Goal: Task Accomplishment & Management: Use online tool/utility

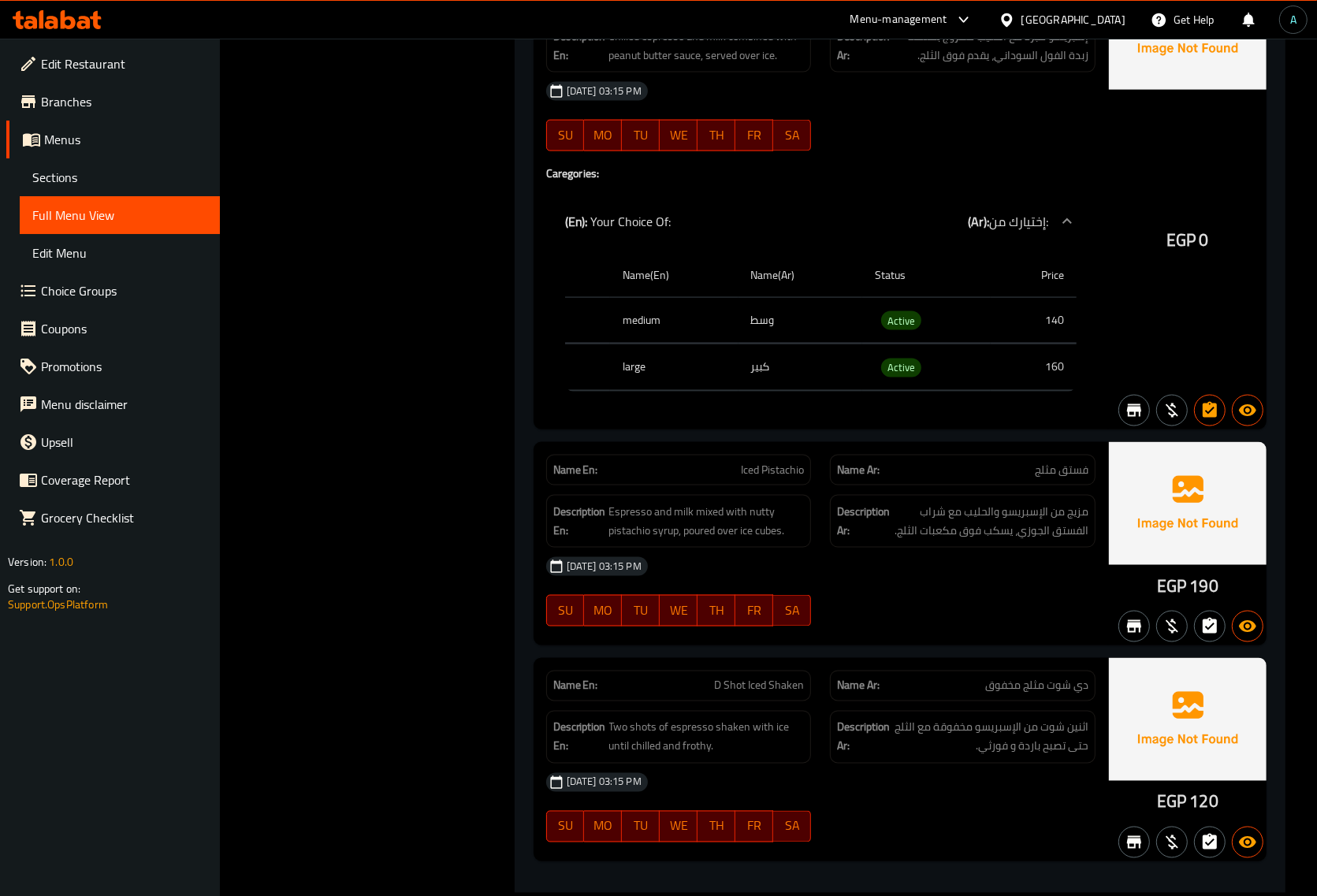
scroll to position [12804, 0]
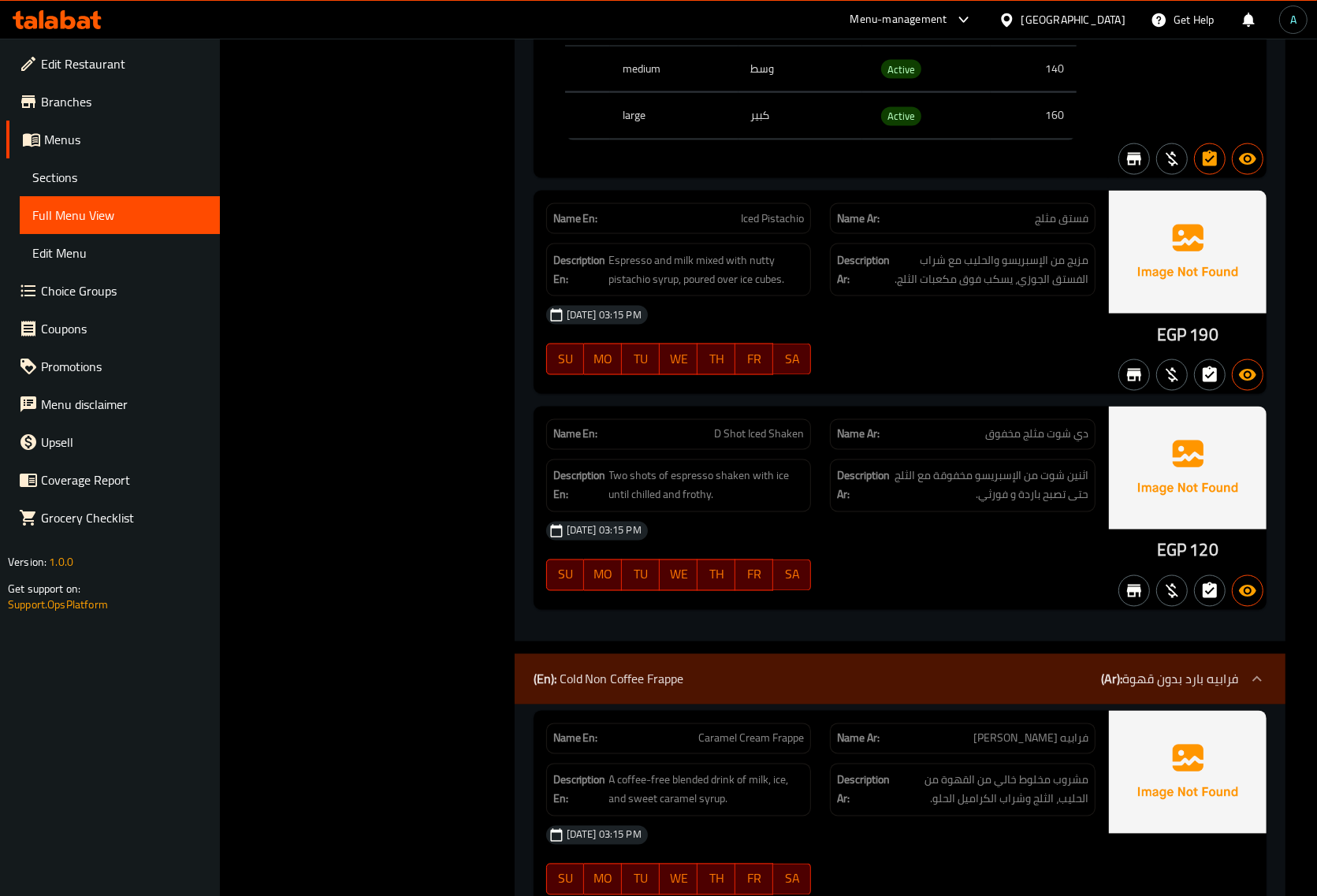
click at [773, 227] on span "Iced Pistachio" at bounding box center [772, 219] width 63 height 17
copy span "Iced Pistachio"
click at [770, 443] on span "D Shot Iced Shaken" at bounding box center [758, 434] width 89 height 17
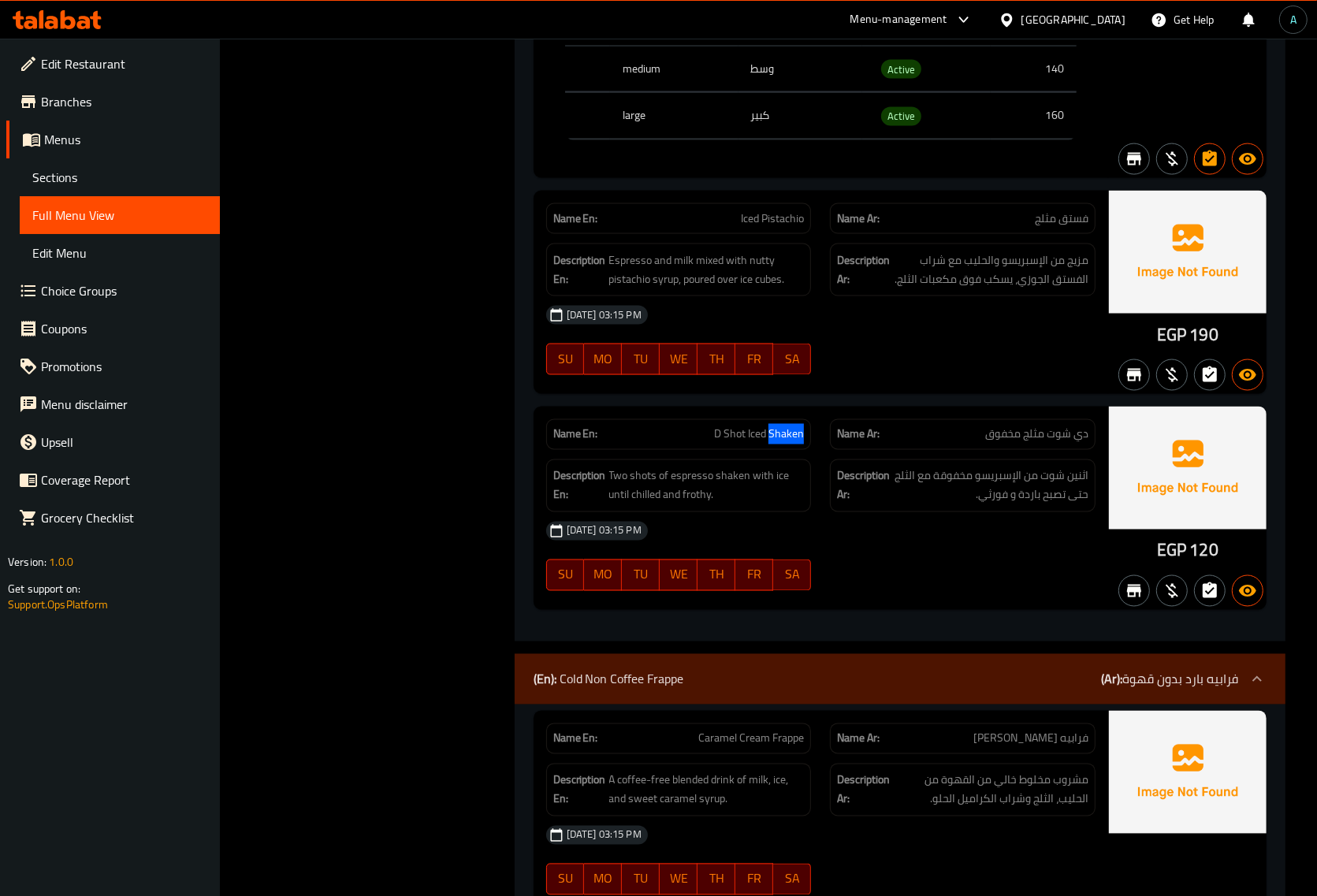
click at [770, 443] on span "D Shot Iced Shaken" at bounding box center [758, 434] width 89 height 17
copy span "D Shot Iced Shaken"
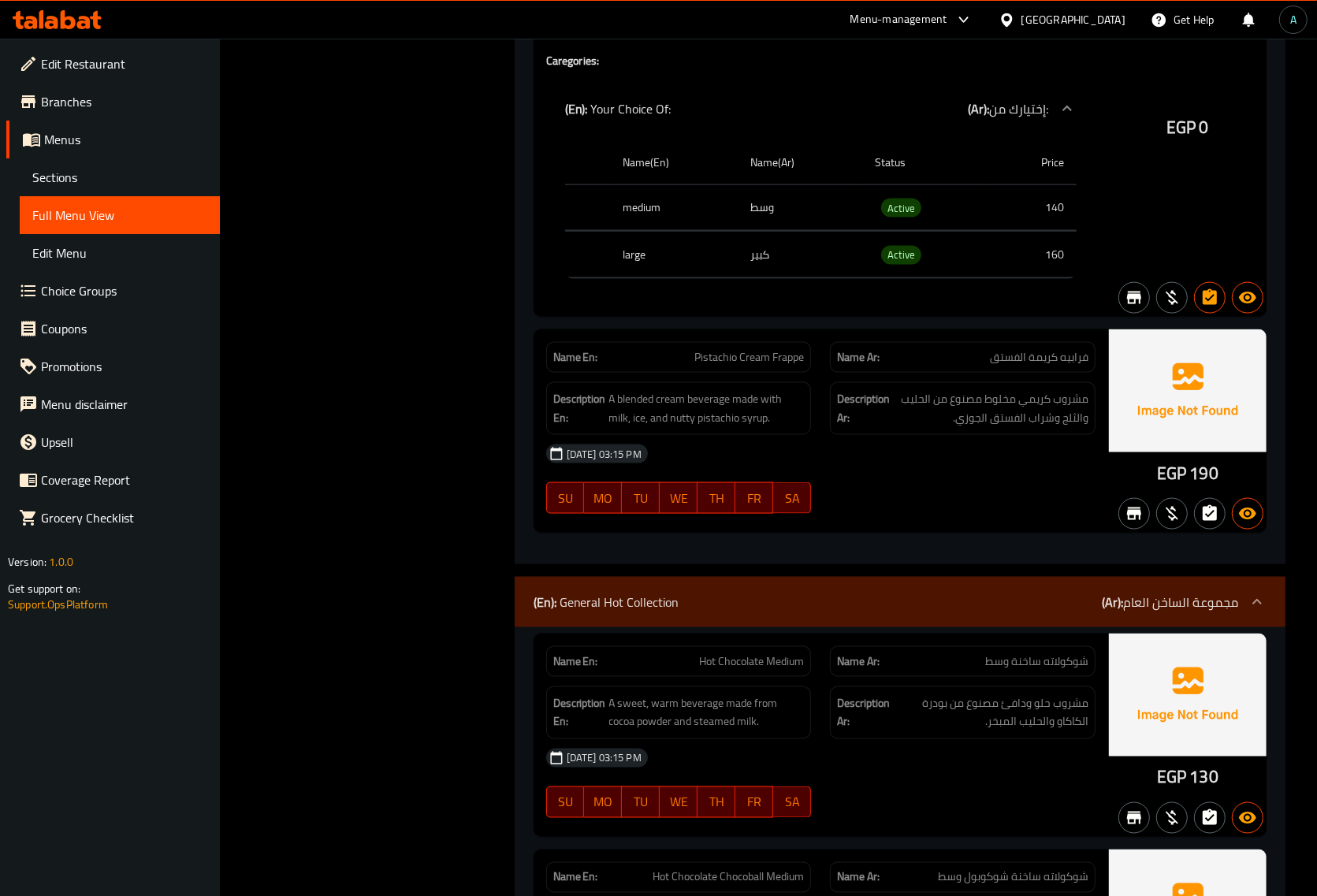
scroll to position [17729, 0]
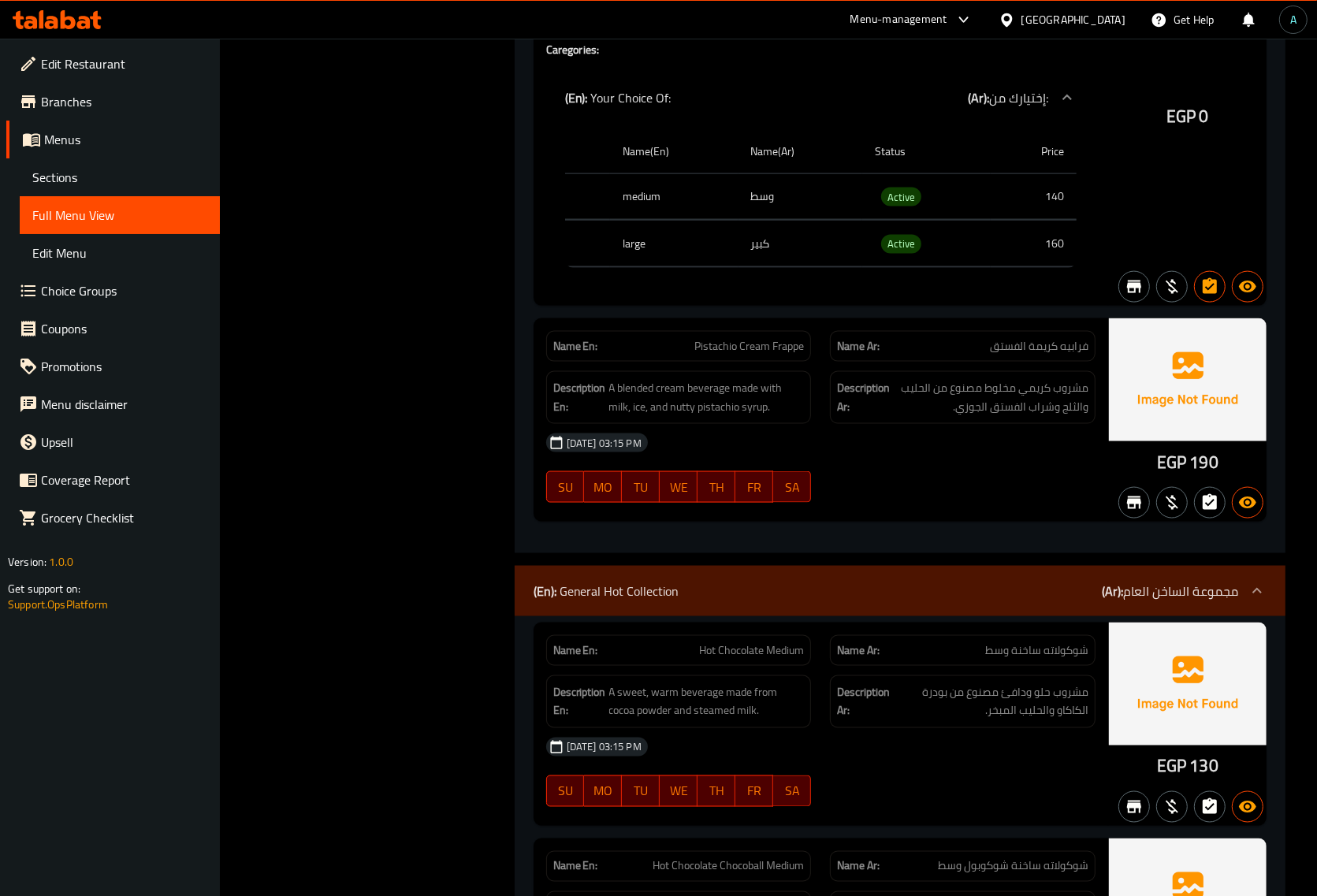
click at [763, 361] on div "Name En: Pistachio Cream Frappe" at bounding box center [679, 346] width 266 height 31
click at [762, 361] on div "Name En: Pistachio Cream Frappe" at bounding box center [679, 346] width 266 height 31
copy span "Pistachio Cream Frappe"
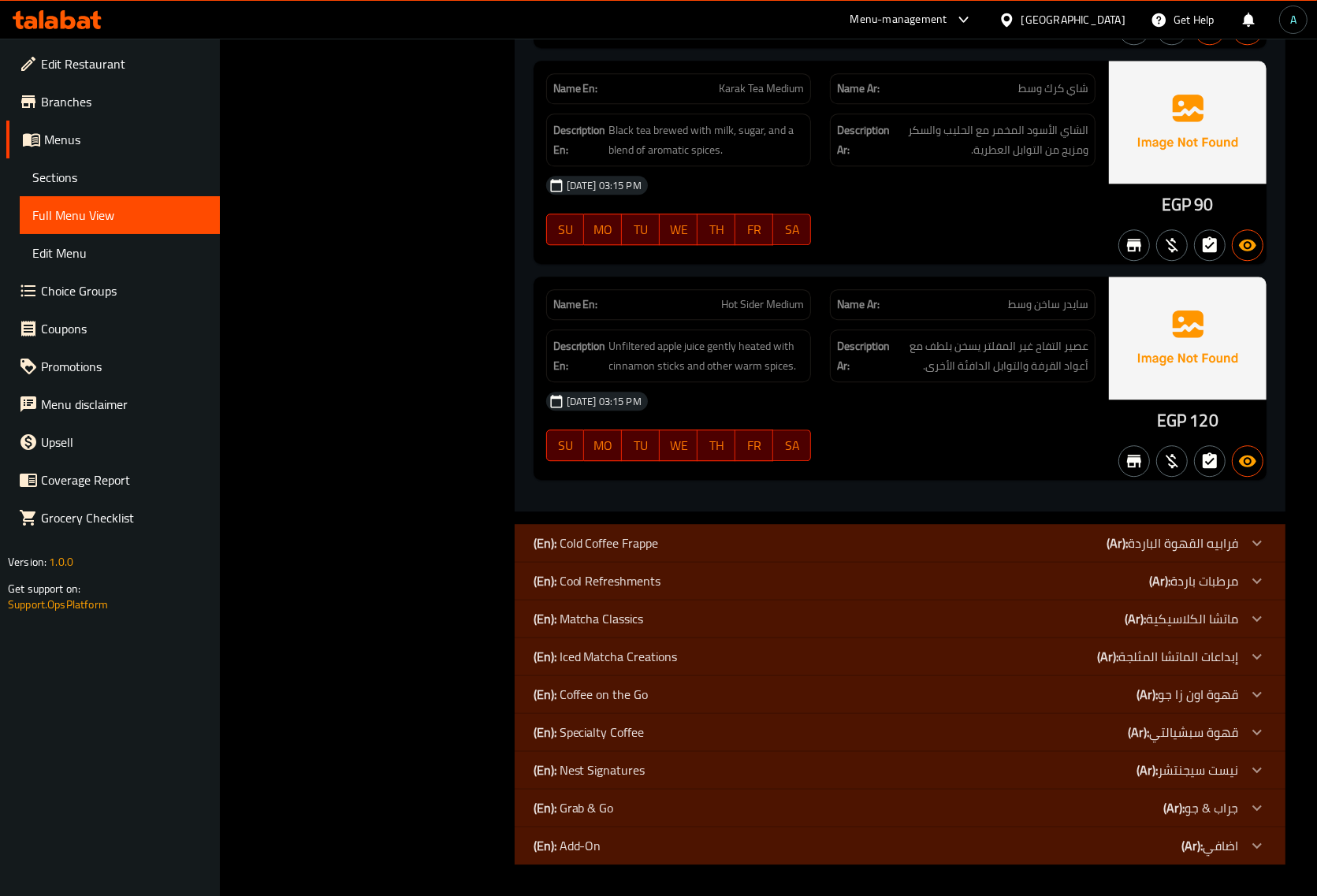
scroll to position [19574, 0]
click at [993, 453] on div at bounding box center [962, 460] width 284 height 19
click at [892, 412] on div "[DATE] 03:15 PM" at bounding box center [821, 401] width 569 height 38
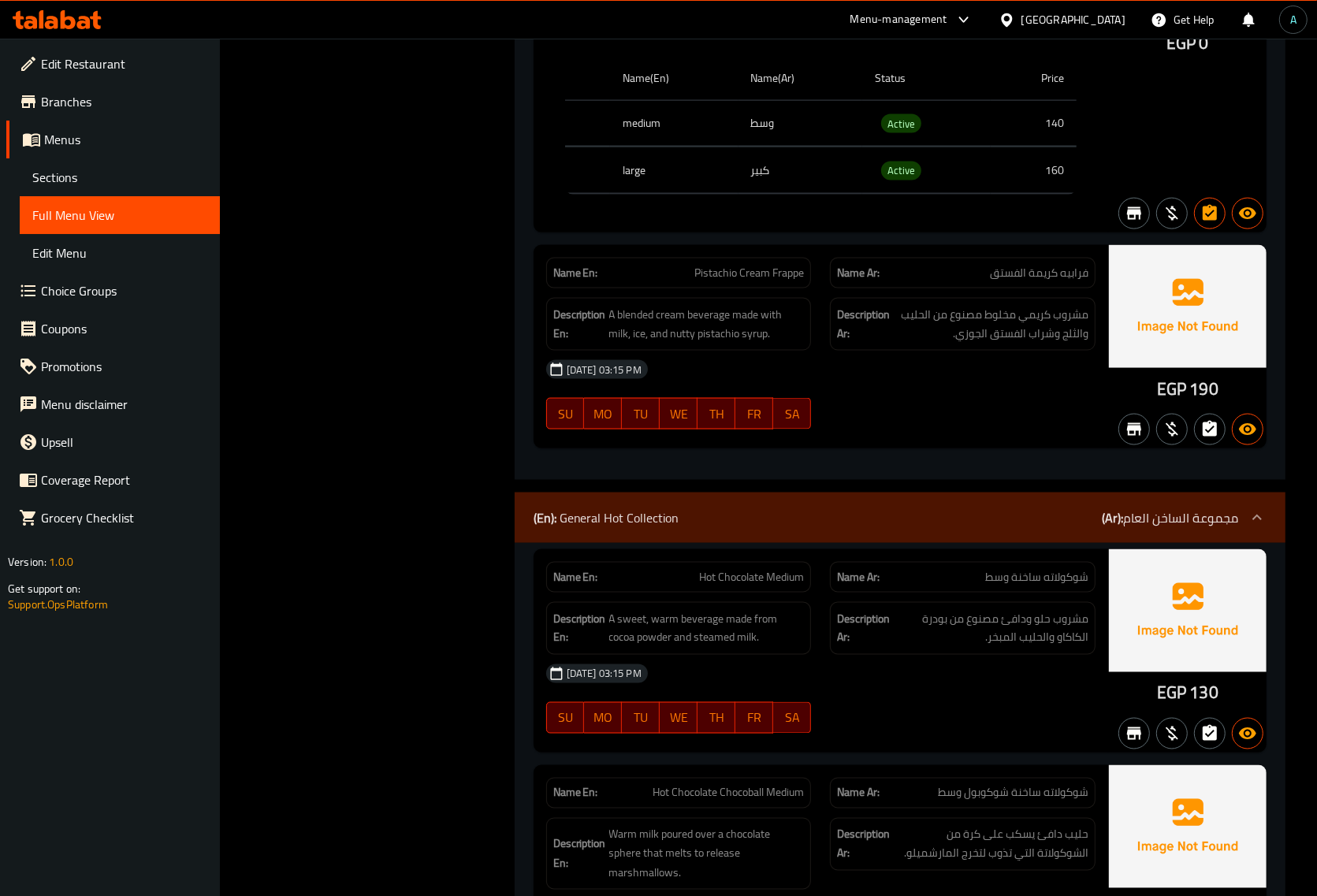
scroll to position [17801, 0]
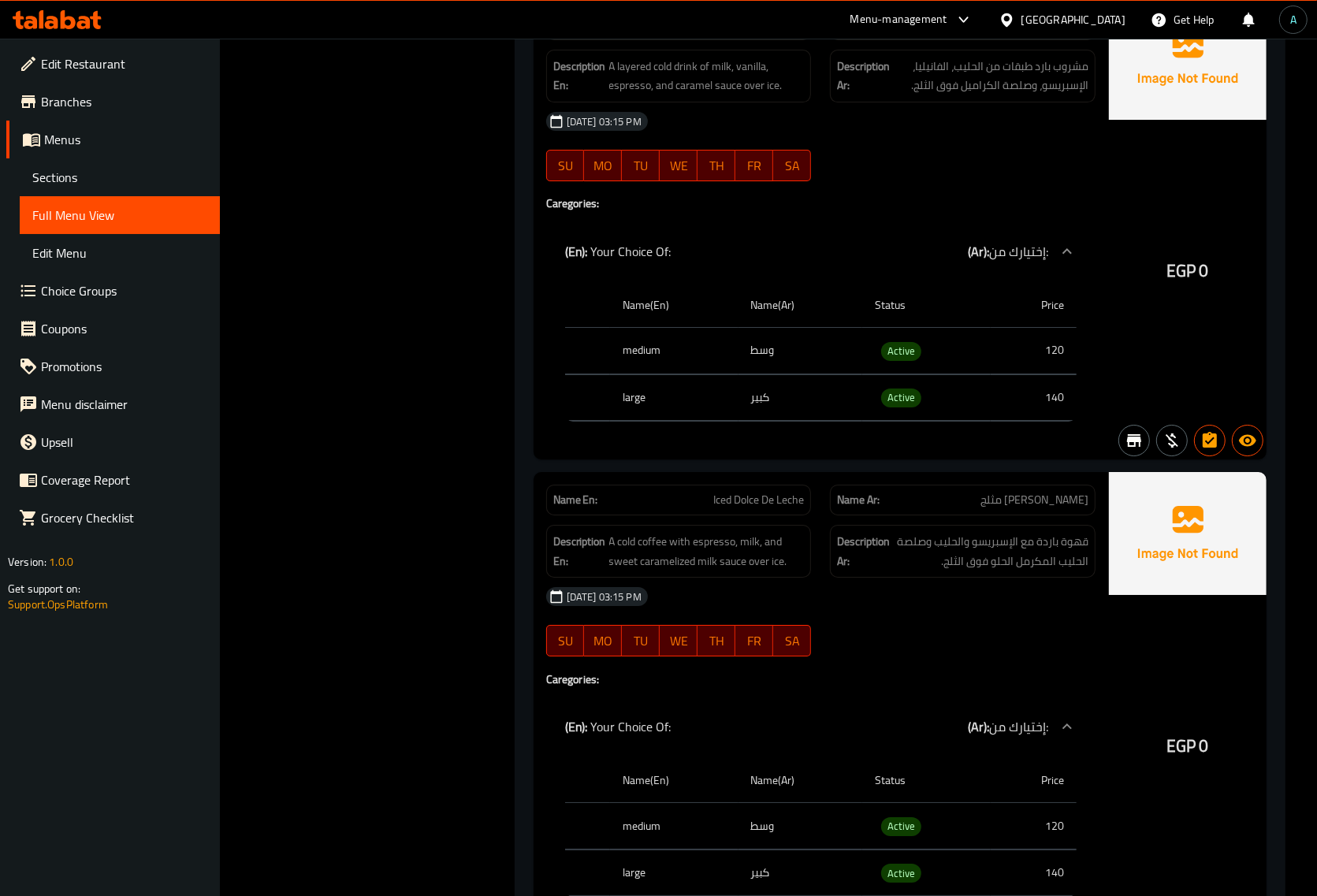
scroll to position [10414, 0]
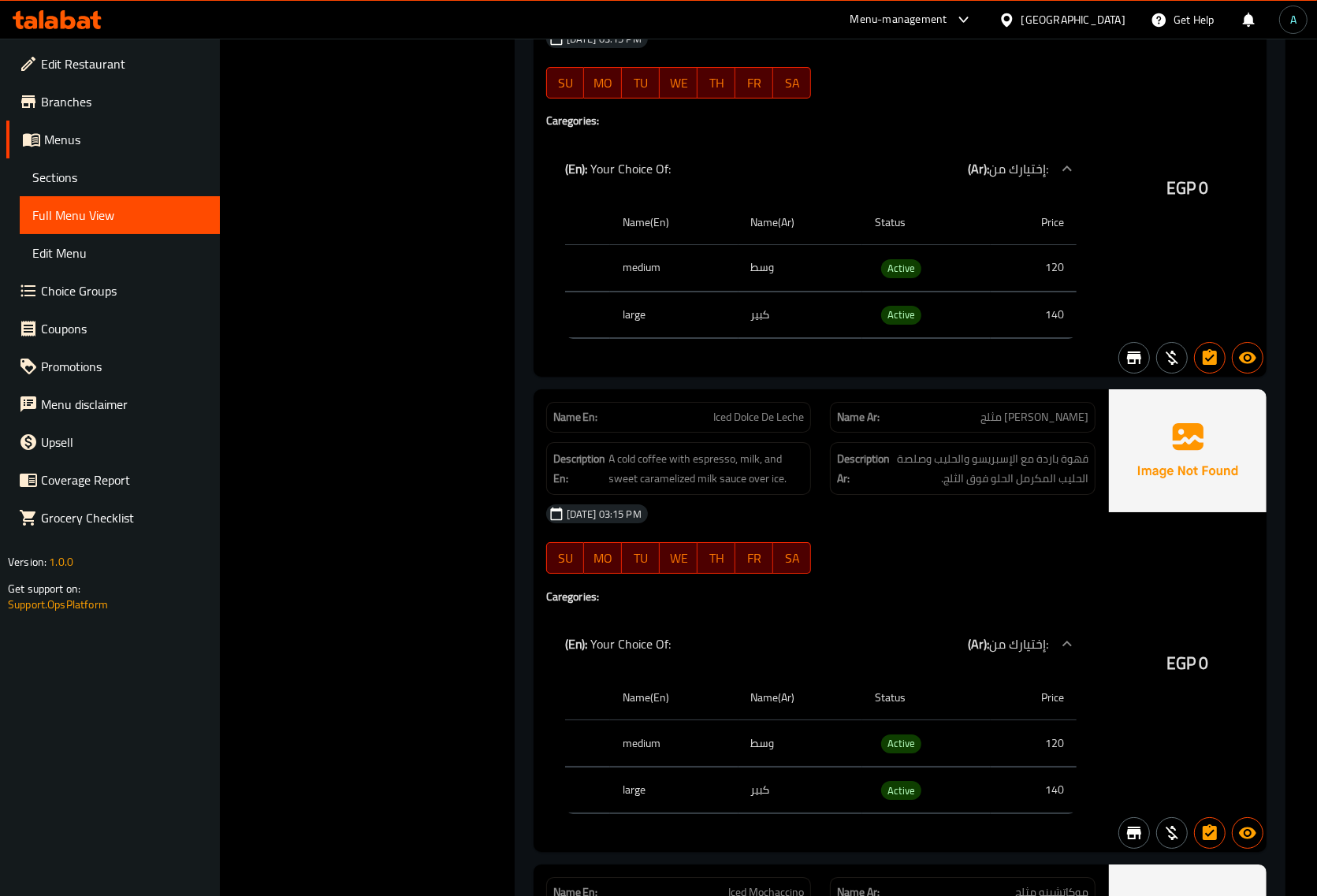
scroll to position [10119, 0]
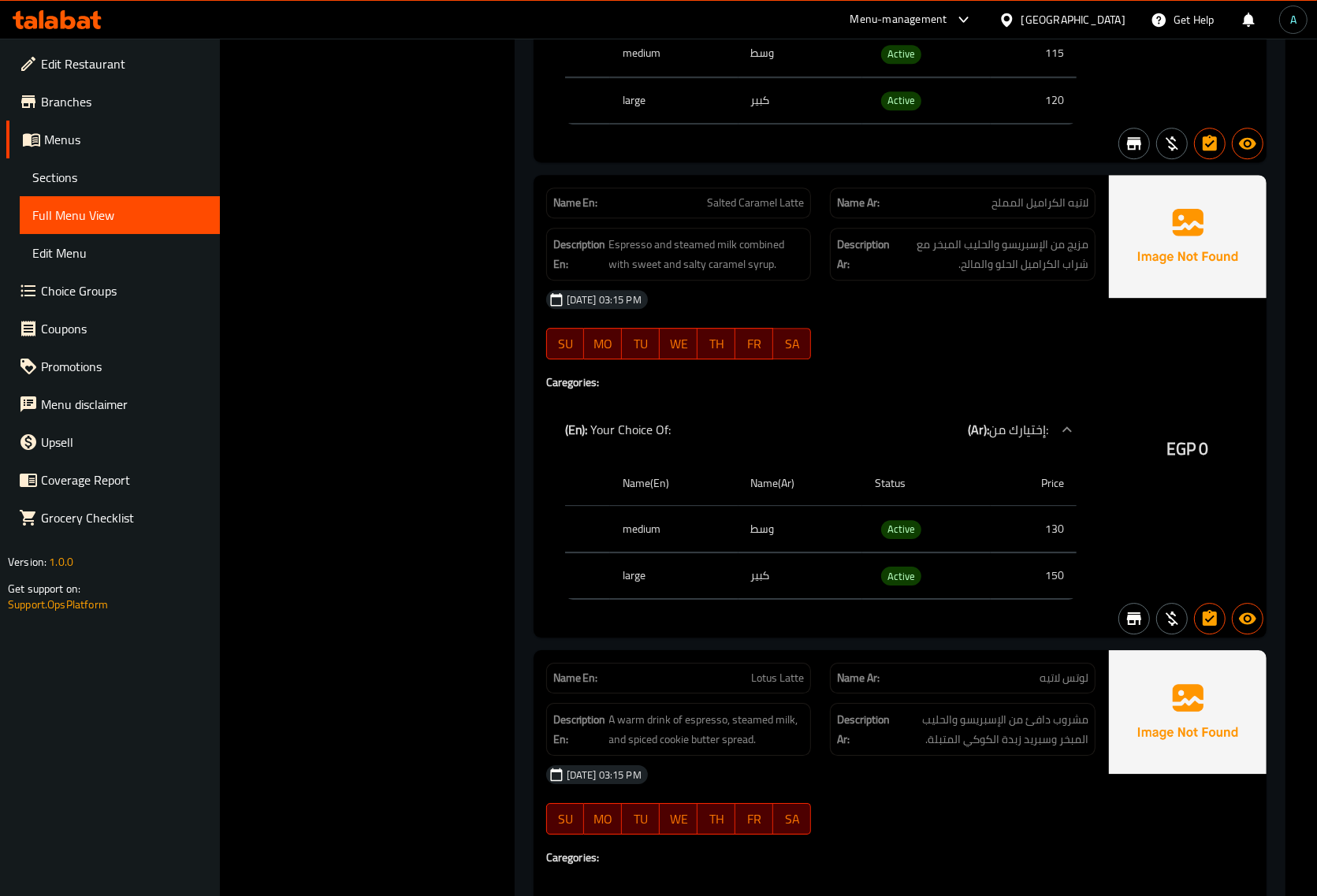
scroll to position [0, 0]
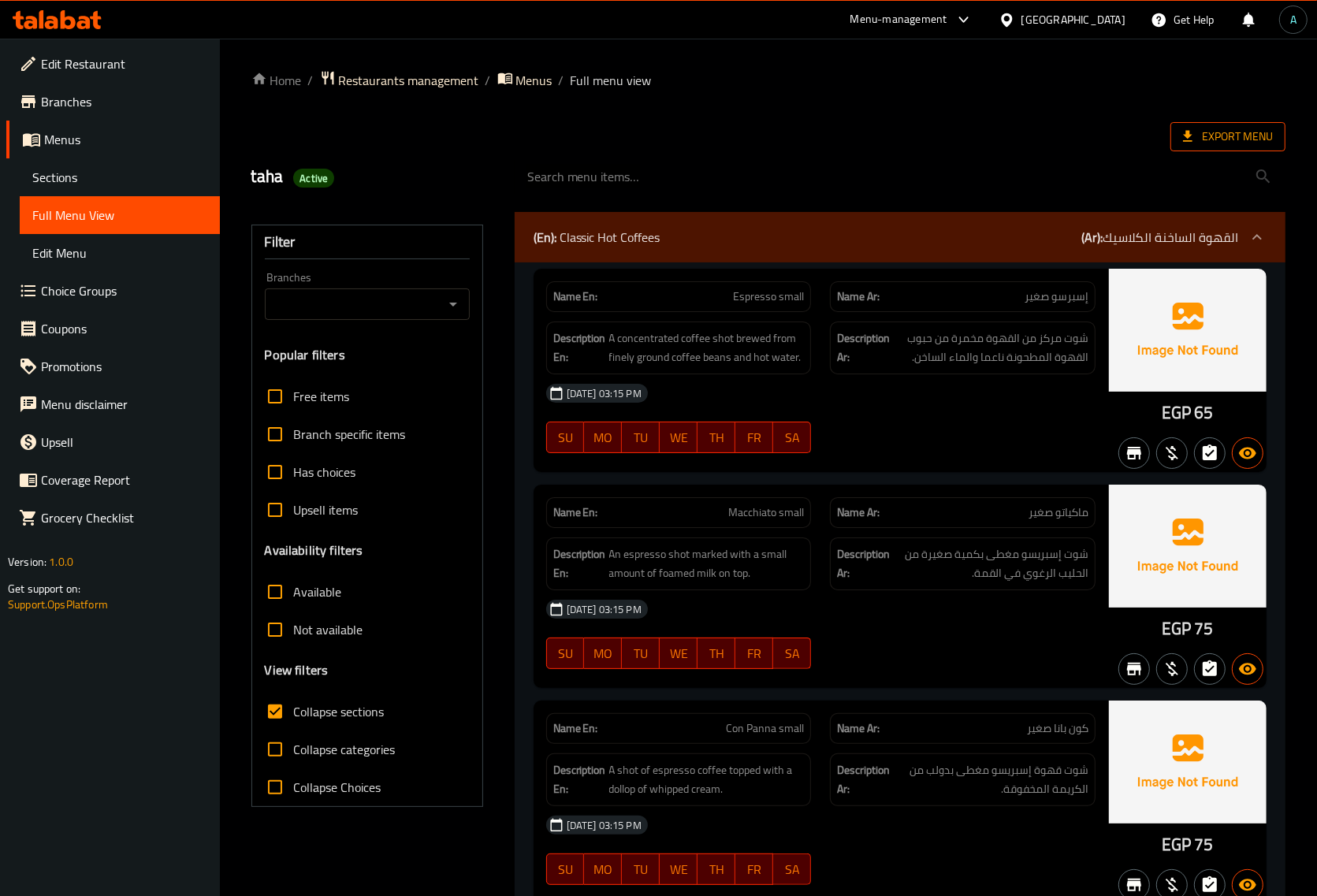
click at [1197, 135] on span "Export Menu" at bounding box center [1228, 136] width 89 height 19
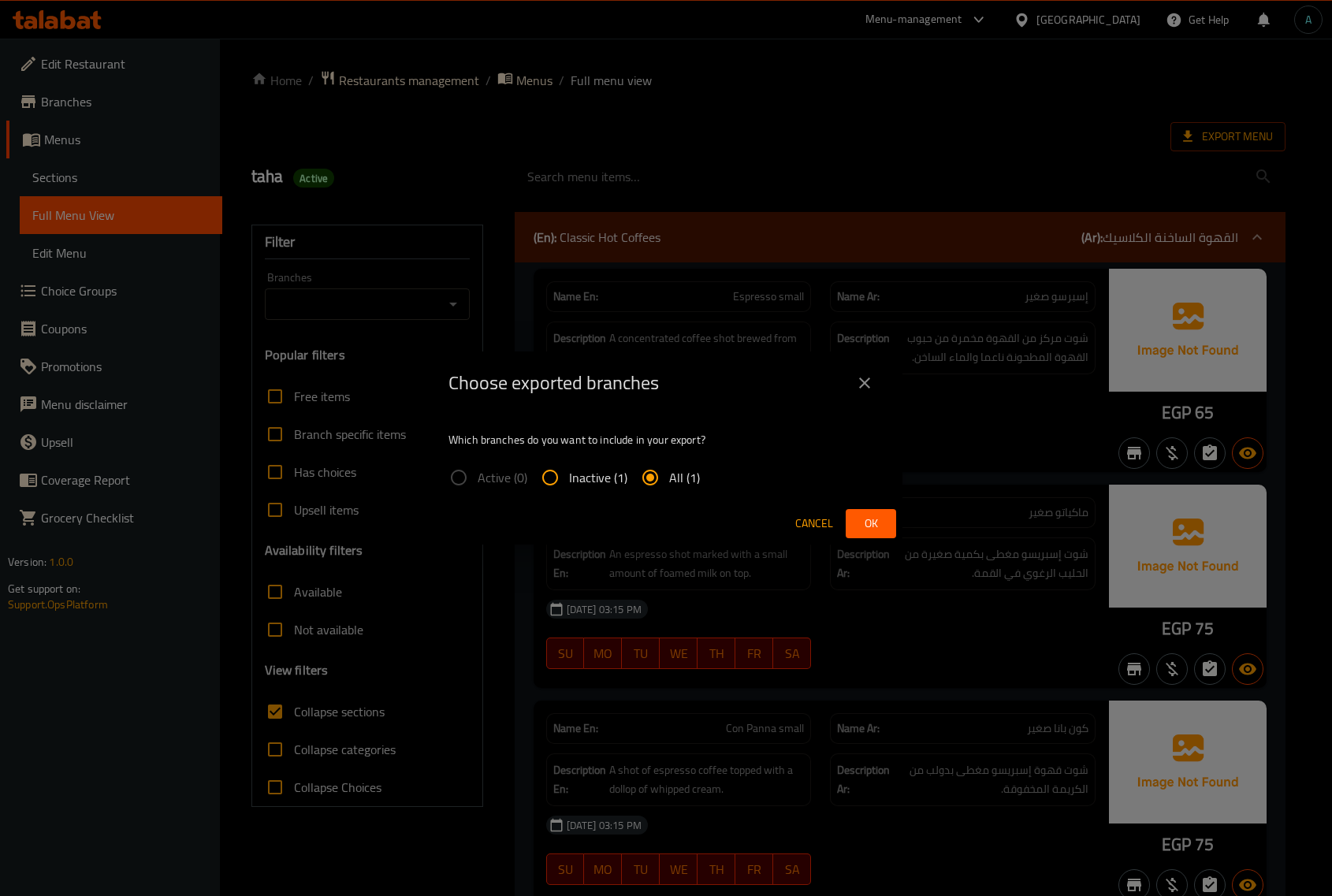
click at [254, 503] on div "Choose exported branches Which branches do you want to include in your export? …" at bounding box center [666, 448] width 1332 height 896
